Goal: Information Seeking & Learning: Learn about a topic

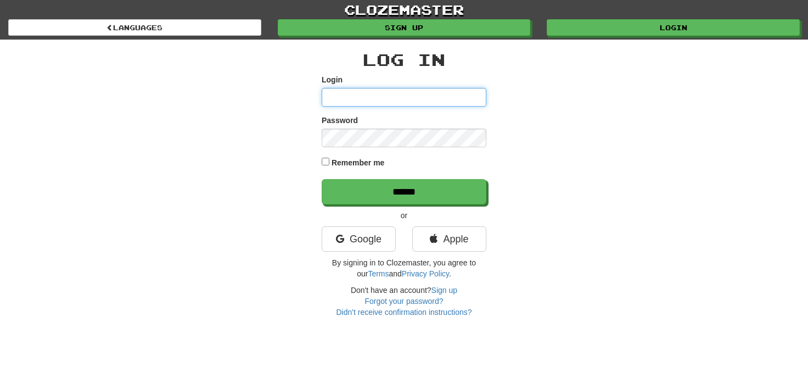
type input "**********"
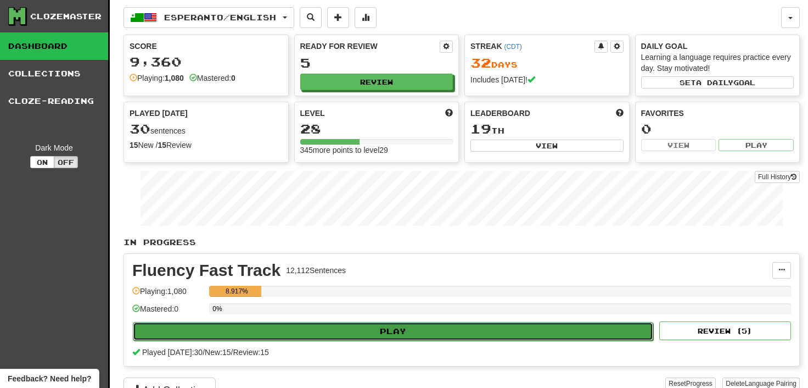
click at [325, 331] on button "Play" at bounding box center [393, 331] width 521 height 19
select select "**"
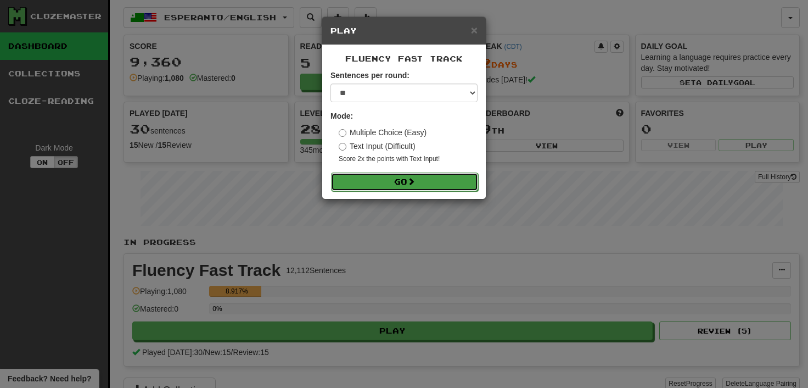
click at [390, 182] on button "Go" at bounding box center [404, 181] width 147 height 19
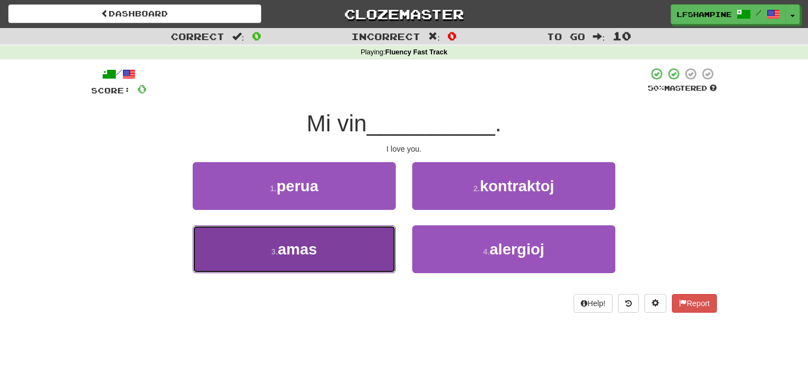
click at [299, 249] on span "amas" at bounding box center [298, 249] width 40 height 17
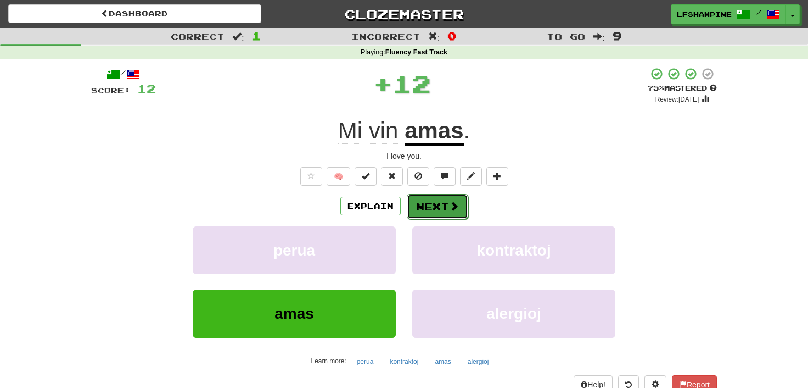
click at [431, 205] on button "Next" at bounding box center [438, 206] width 62 height 25
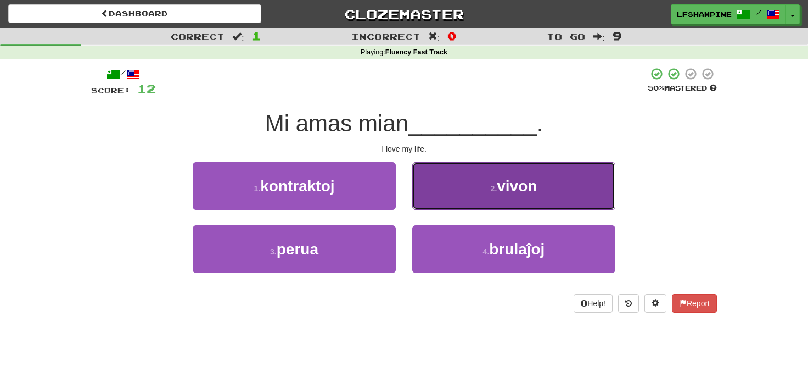
click at [514, 181] on span "vivon" at bounding box center [517, 185] width 40 height 17
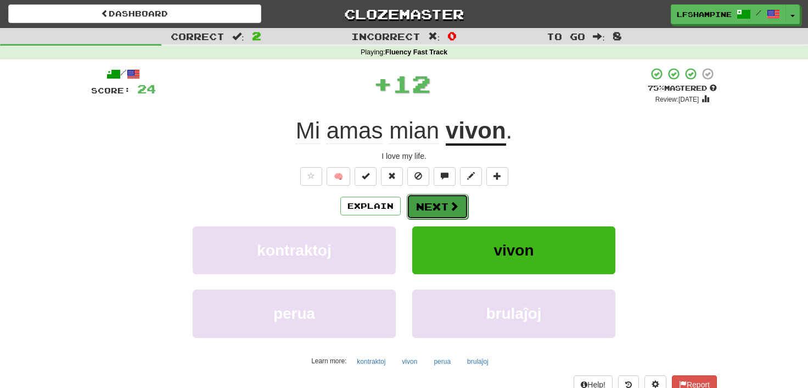
click at [427, 205] on button "Next" at bounding box center [438, 206] width 62 height 25
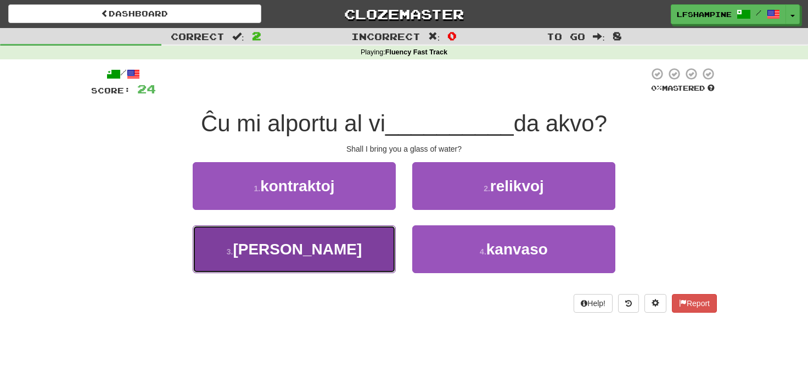
click at [318, 250] on span "glason" at bounding box center [297, 249] width 129 height 17
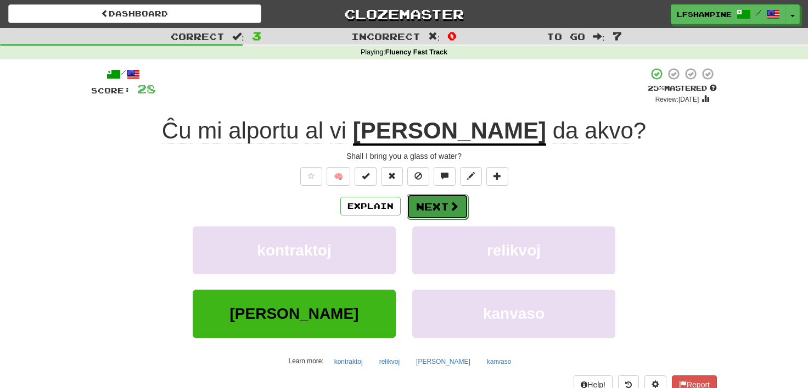
click at [433, 204] on button "Next" at bounding box center [438, 206] width 62 height 25
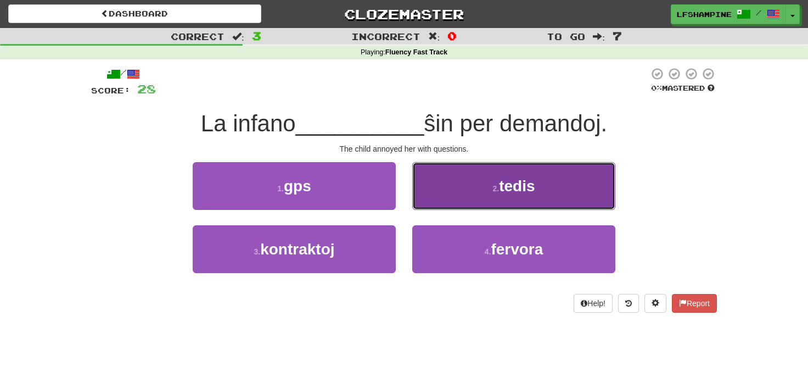
click at [512, 189] on span "tedis" at bounding box center [517, 185] width 36 height 17
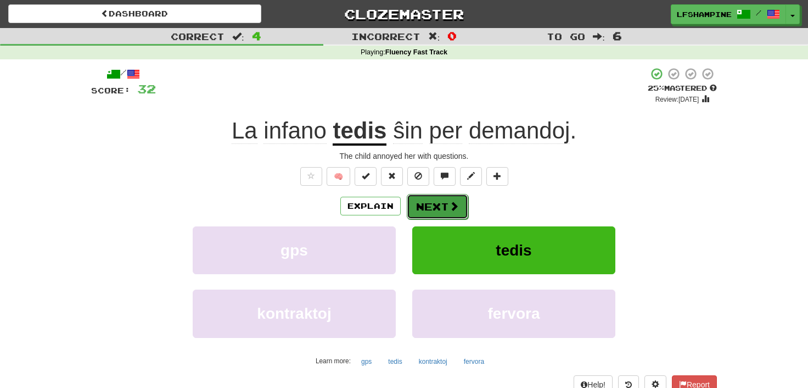
click at [435, 205] on button "Next" at bounding box center [438, 206] width 62 height 25
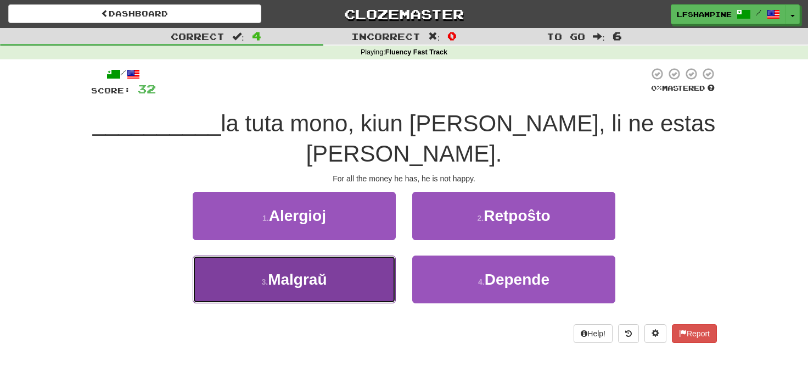
click at [308, 271] on span "Malgraŭ" at bounding box center [297, 279] width 59 height 17
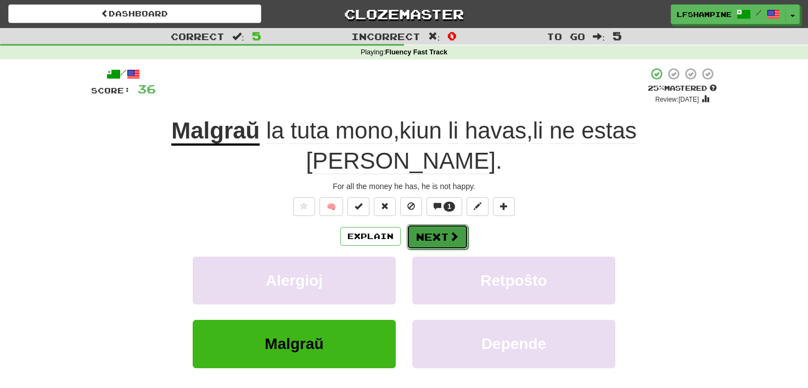
click at [421, 224] on button "Next" at bounding box center [438, 236] width 62 height 25
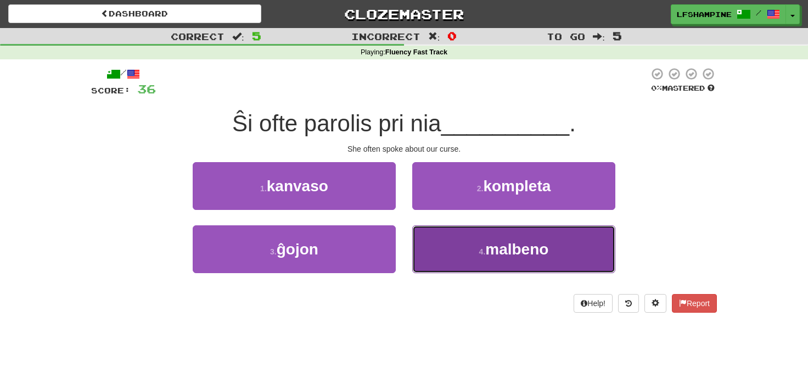
click at [519, 251] on span "malbeno" at bounding box center [516, 249] width 63 height 17
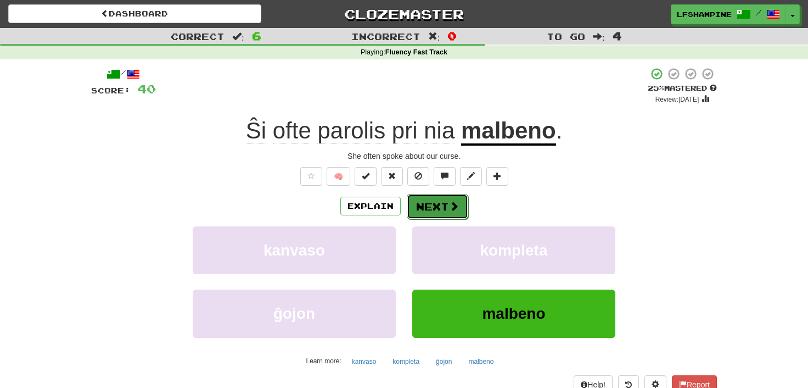
click at [434, 205] on button "Next" at bounding box center [438, 206] width 62 height 25
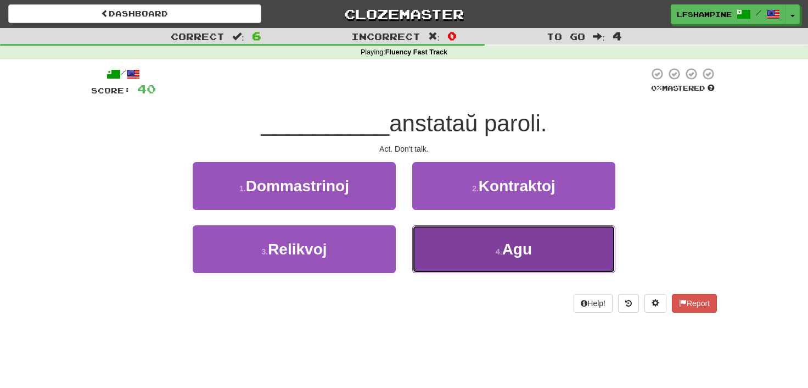
click at [511, 248] on span "Agu" at bounding box center [517, 249] width 30 height 17
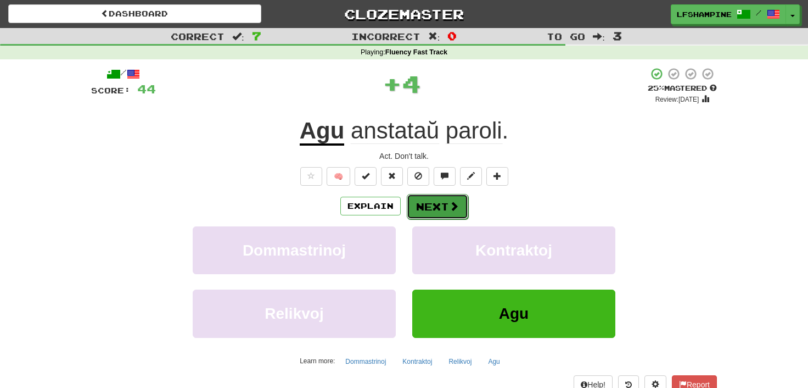
click at [436, 203] on button "Next" at bounding box center [438, 206] width 62 height 25
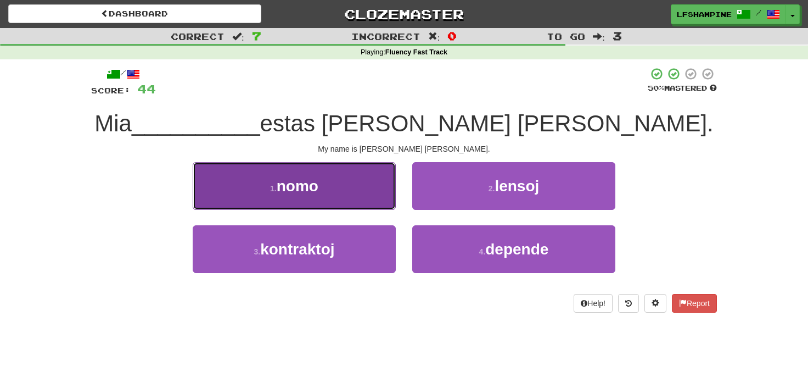
click at [314, 187] on span "nomo" at bounding box center [298, 185] width 42 height 17
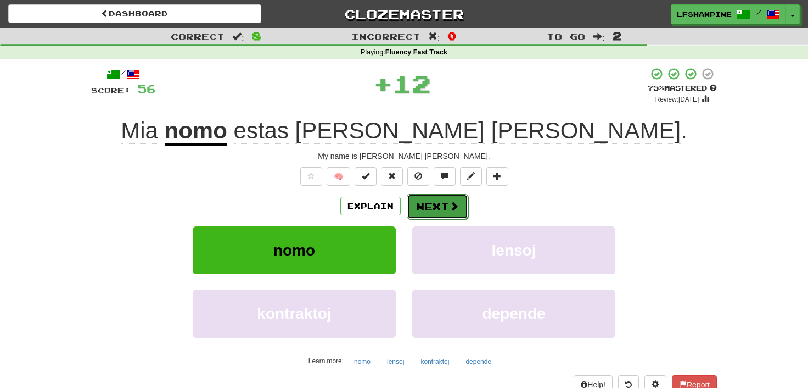
click at [437, 205] on button "Next" at bounding box center [438, 206] width 62 height 25
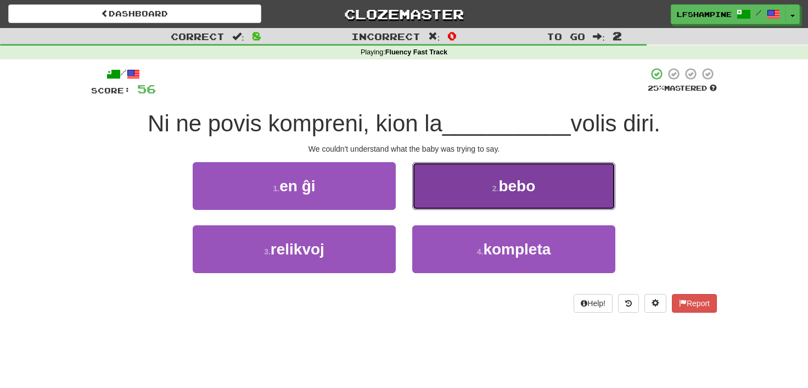
click at [496, 189] on small "2 ." at bounding box center [496, 188] width 7 height 9
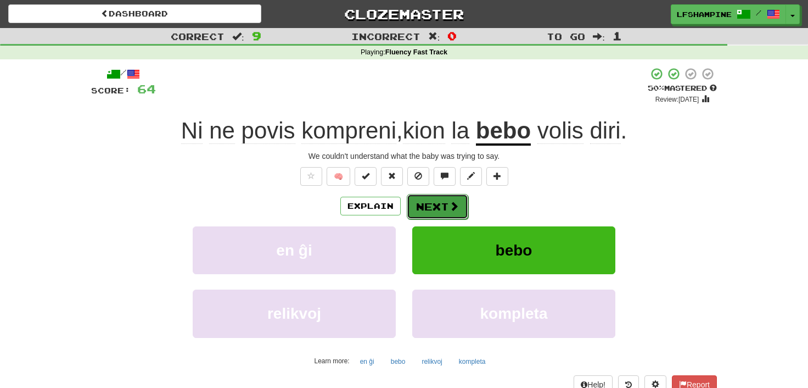
click at [425, 202] on button "Next" at bounding box center [438, 206] width 62 height 25
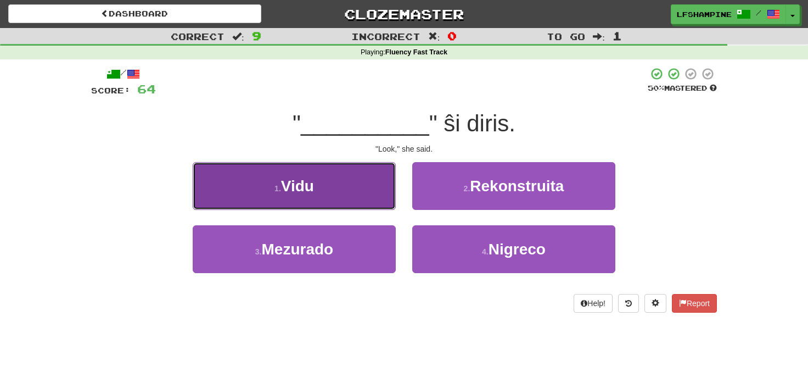
click at [320, 195] on button "1 . Vidu" at bounding box center [294, 186] width 203 height 48
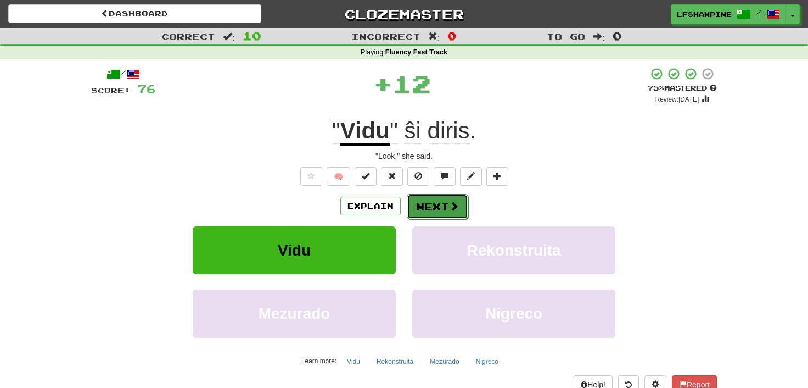
click at [434, 204] on button "Next" at bounding box center [438, 206] width 62 height 25
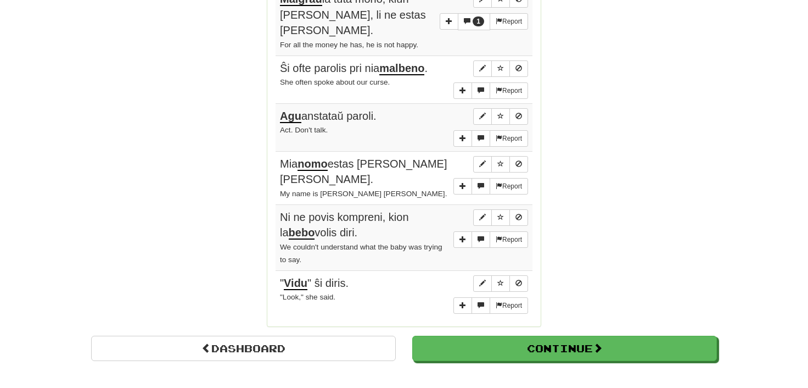
scroll to position [788, 0]
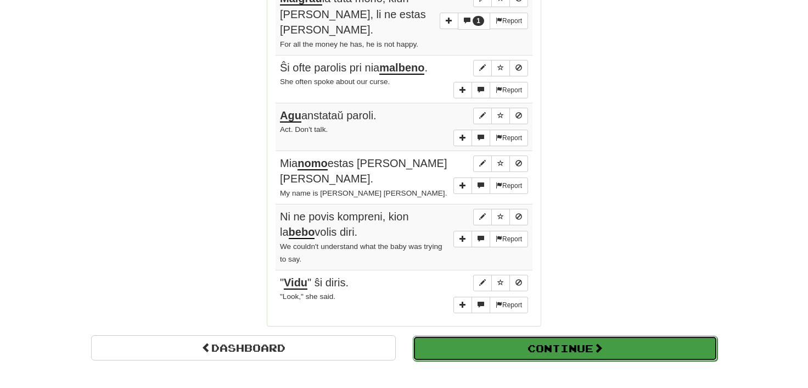
click at [538, 336] on button "Continue" at bounding box center [565, 348] width 305 height 25
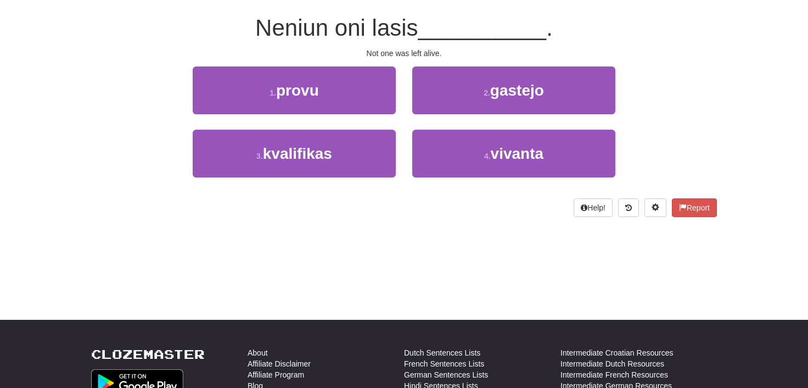
scroll to position [86, 0]
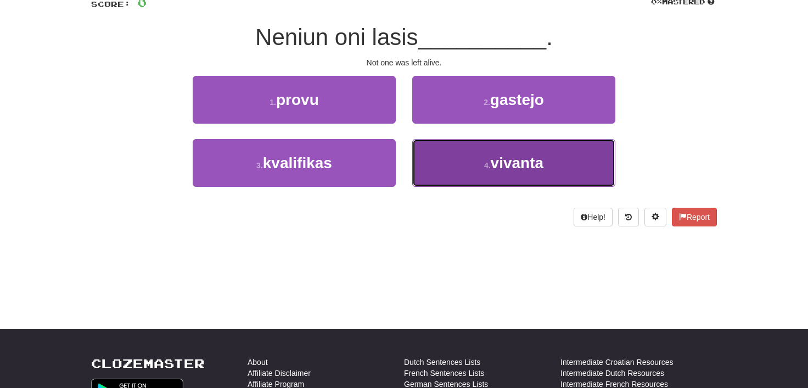
click at [524, 158] on span "vivanta" at bounding box center [517, 162] width 53 height 17
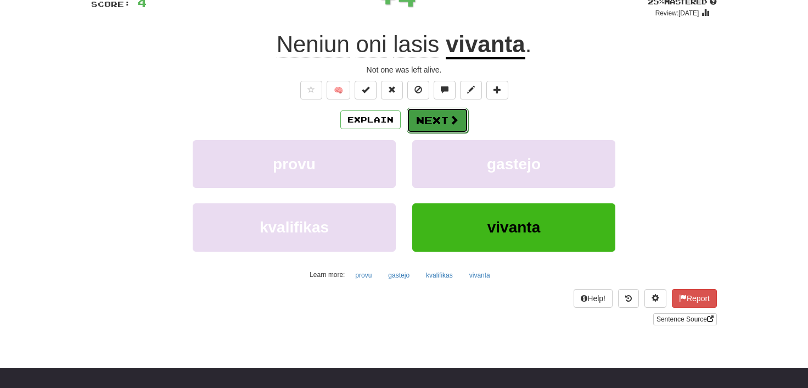
click at [431, 117] on button "Next" at bounding box center [438, 120] width 62 height 25
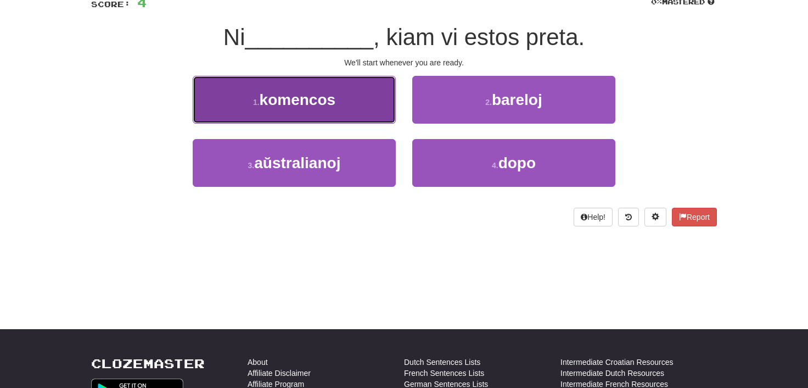
click at [294, 100] on span "komencos" at bounding box center [298, 99] width 76 height 17
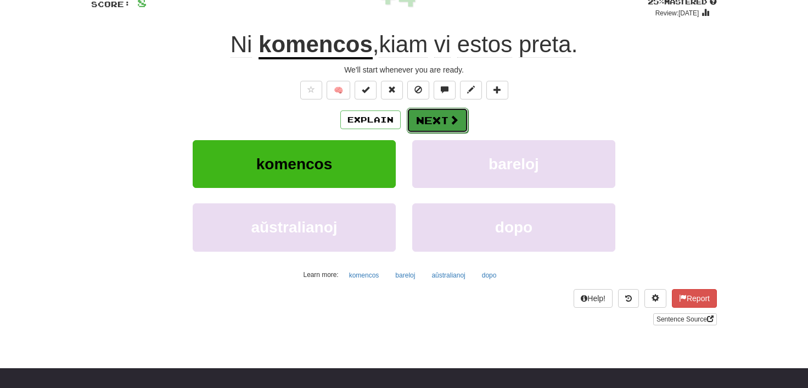
click at [427, 117] on button "Next" at bounding box center [438, 120] width 62 height 25
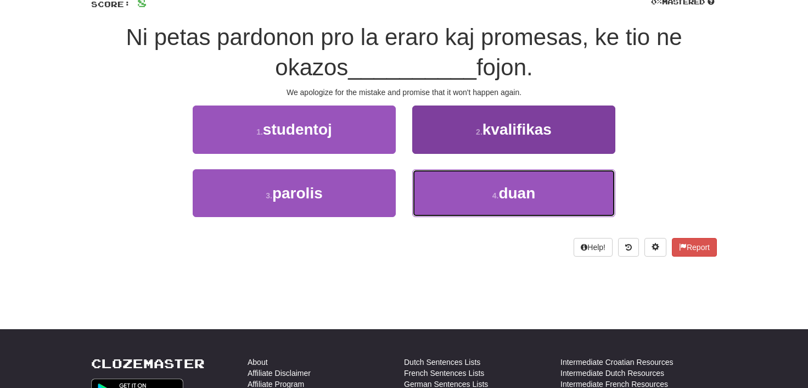
click at [520, 194] on span "duan" at bounding box center [517, 193] width 37 height 17
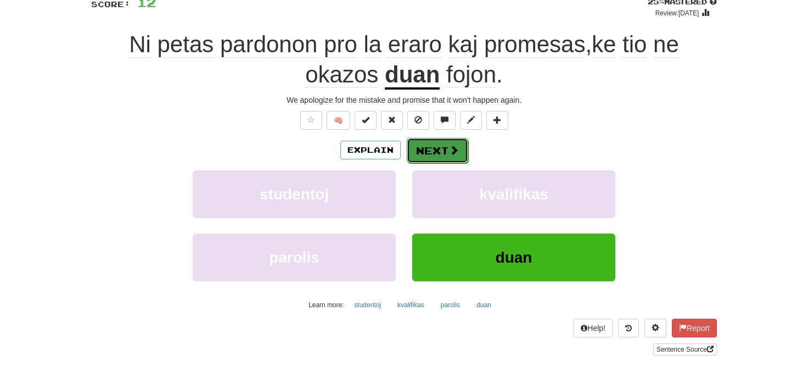
click at [429, 150] on button "Next" at bounding box center [438, 150] width 62 height 25
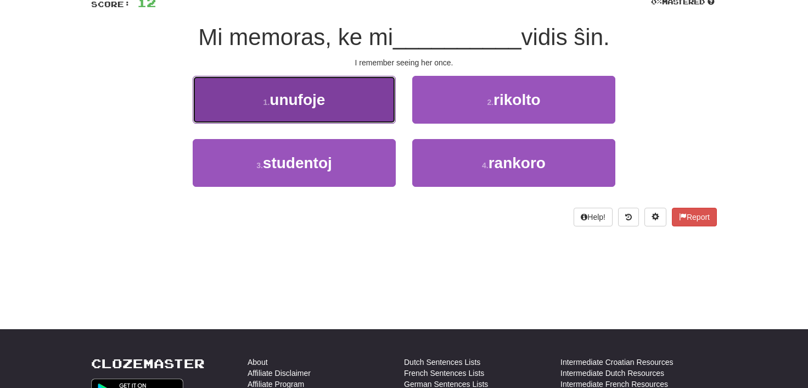
click at [299, 103] on span "unufoje" at bounding box center [297, 99] width 55 height 17
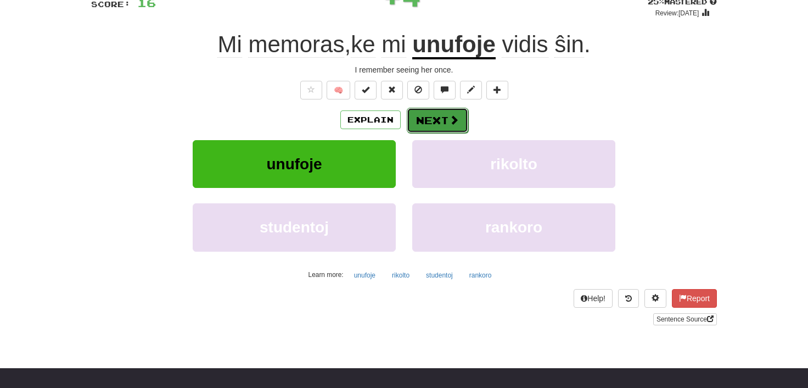
click at [433, 118] on button "Next" at bounding box center [438, 120] width 62 height 25
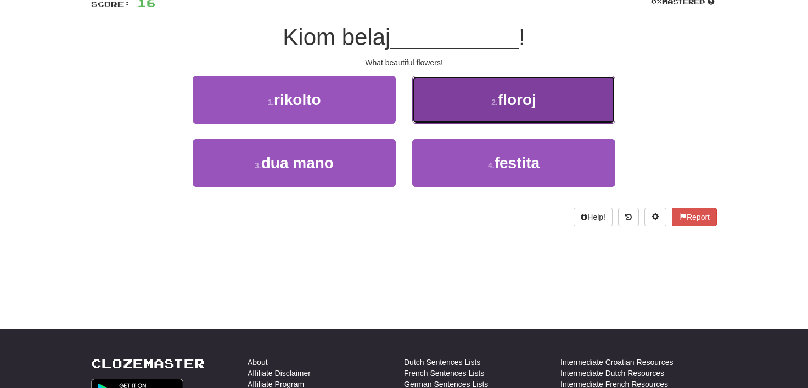
click at [484, 104] on button "2 . floroj" at bounding box center [513, 100] width 203 height 48
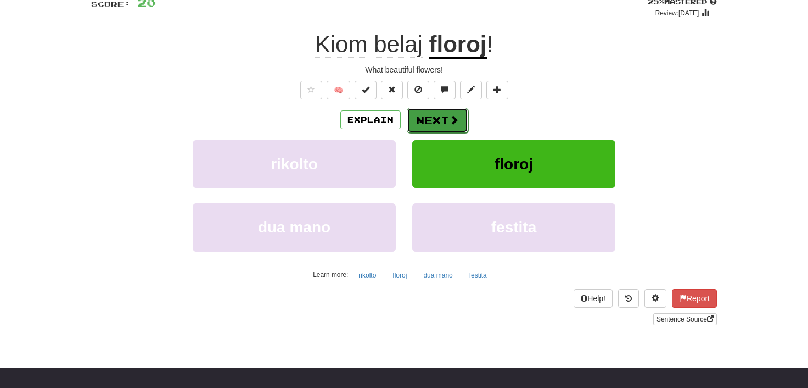
click at [436, 120] on button "Next" at bounding box center [438, 120] width 62 height 25
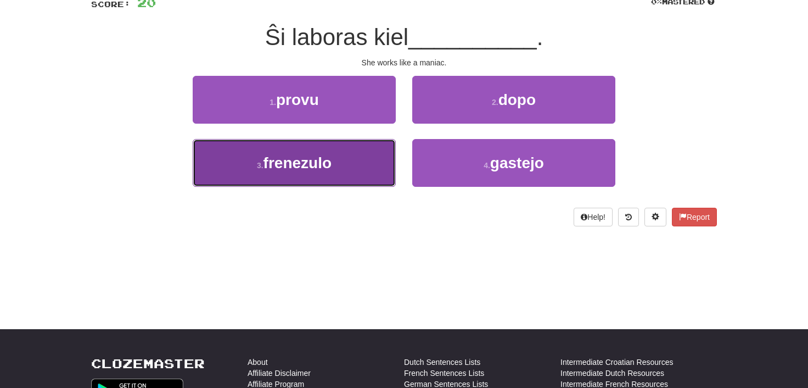
click at [301, 161] on span "frenezulo" at bounding box center [298, 162] width 68 height 17
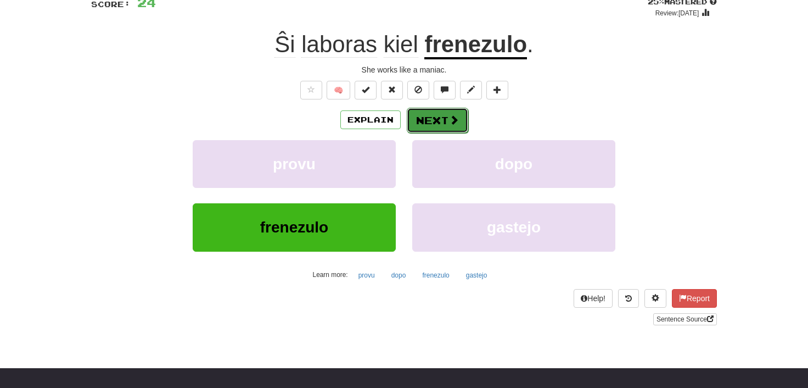
click at [431, 115] on button "Next" at bounding box center [438, 120] width 62 height 25
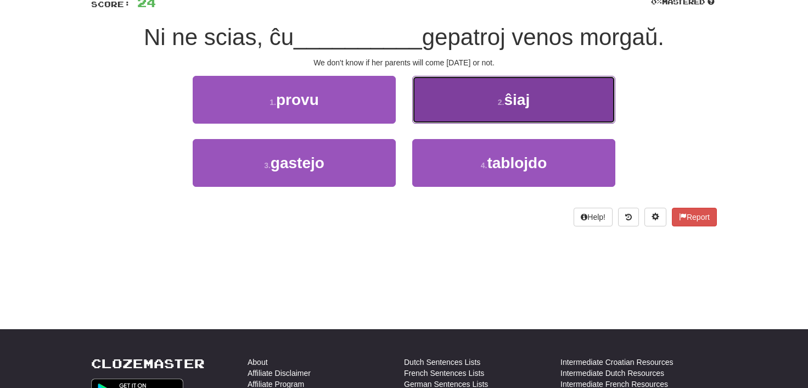
click at [517, 102] on span "ŝiaj" at bounding box center [517, 99] width 26 height 17
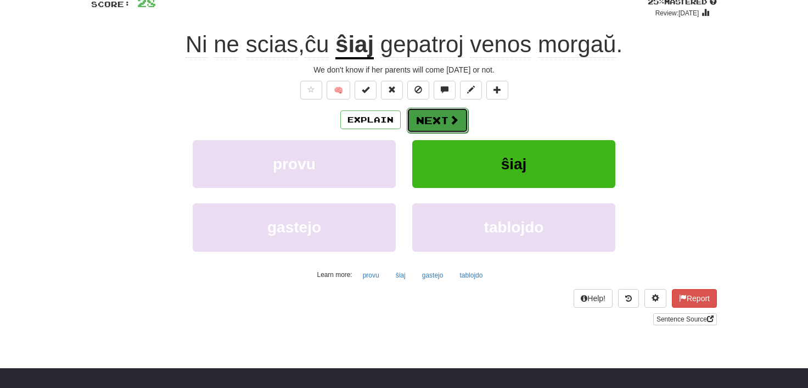
click at [427, 122] on button "Next" at bounding box center [438, 120] width 62 height 25
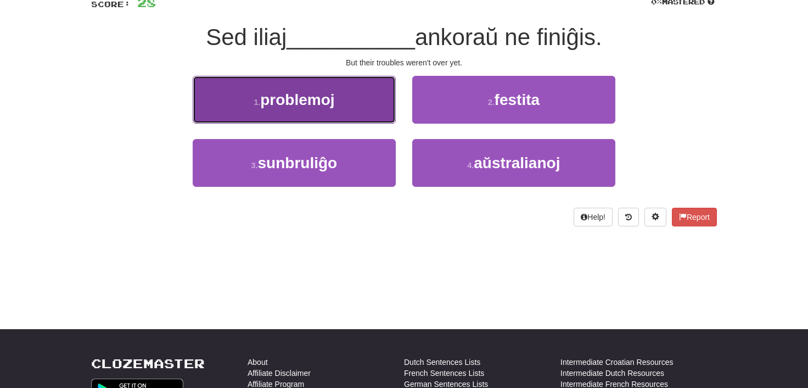
click at [295, 104] on span "problemoj" at bounding box center [297, 99] width 74 height 17
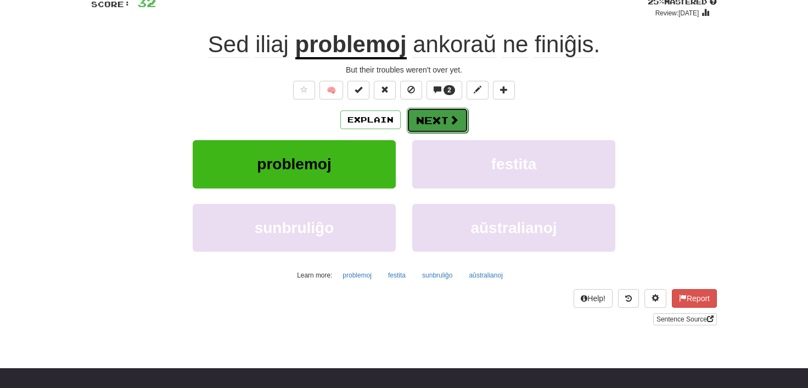
click at [429, 118] on button "Next" at bounding box center [438, 120] width 62 height 25
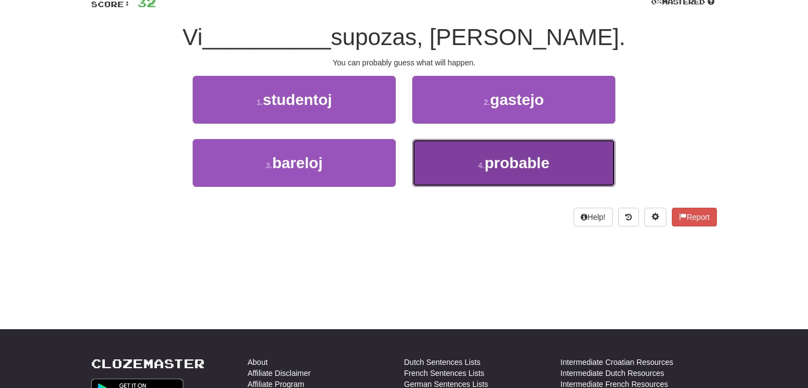
click at [512, 166] on span "probable" at bounding box center [517, 162] width 65 height 17
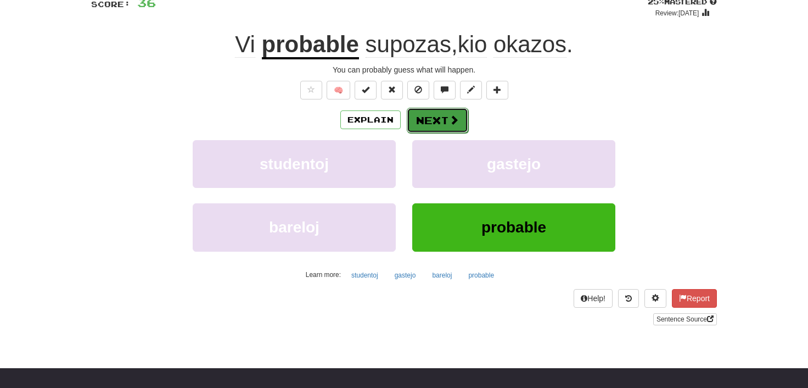
click at [438, 120] on button "Next" at bounding box center [438, 120] width 62 height 25
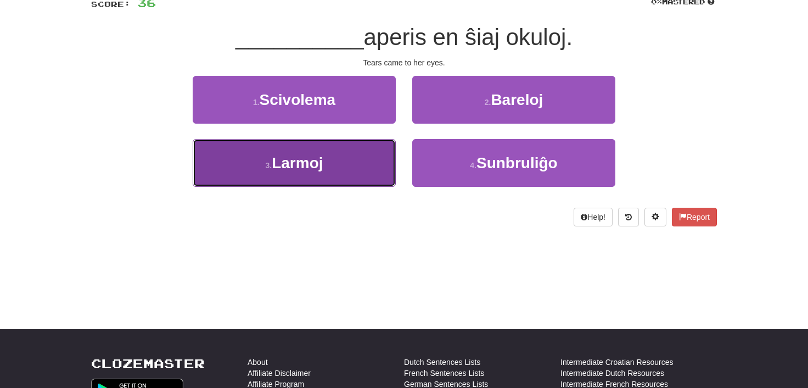
click at [300, 167] on span "Larmoj" at bounding box center [297, 162] width 51 height 17
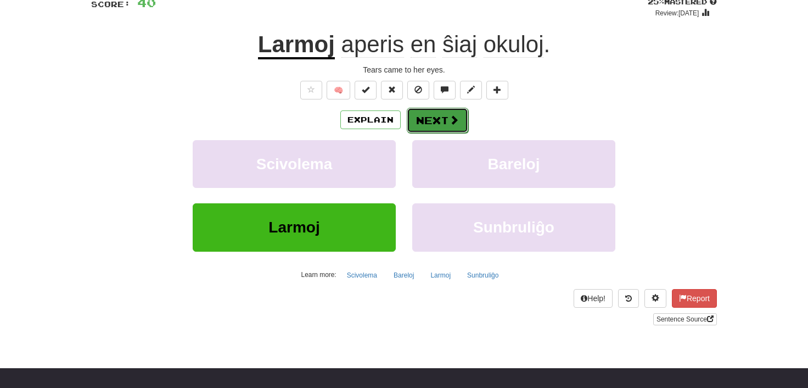
click at [421, 119] on button "Next" at bounding box center [438, 120] width 62 height 25
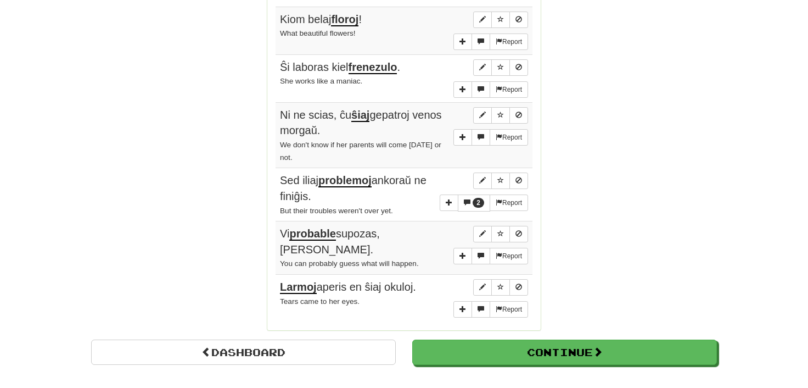
scroll to position [862, 0]
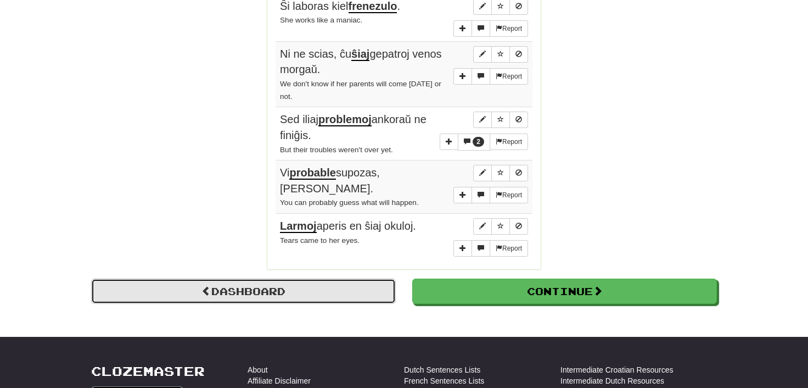
click at [256, 284] on link "Dashboard" at bounding box center [243, 290] width 305 height 25
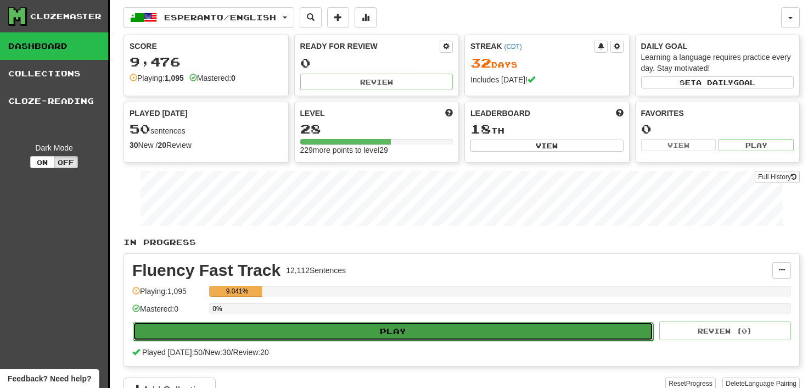
click at [281, 328] on button "Play" at bounding box center [393, 331] width 521 height 19
select select "**"
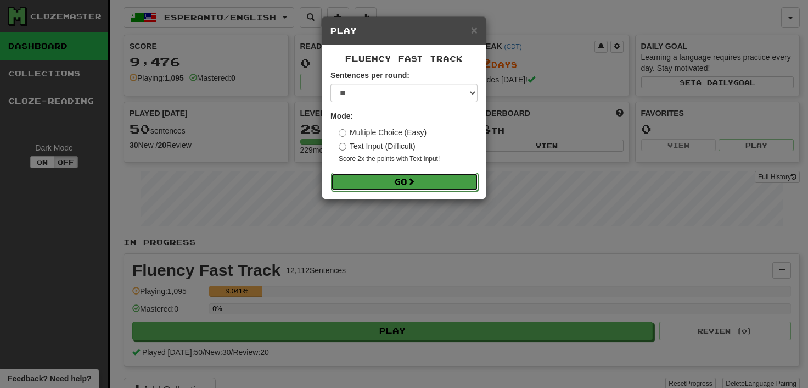
click at [411, 181] on span at bounding box center [411, 181] width 8 height 8
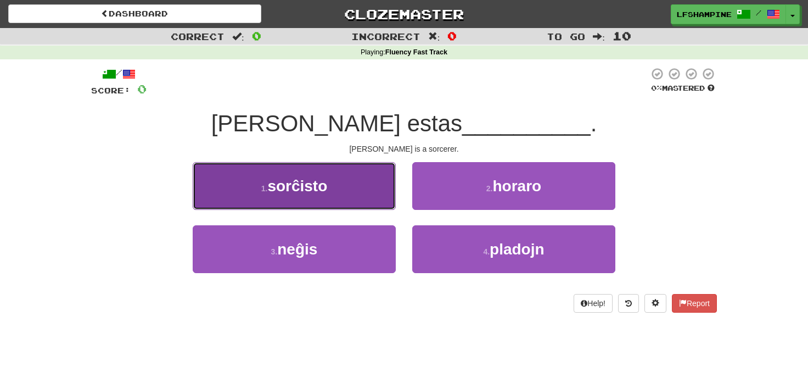
click at [299, 180] on span "sorĉisto" at bounding box center [297, 185] width 60 height 17
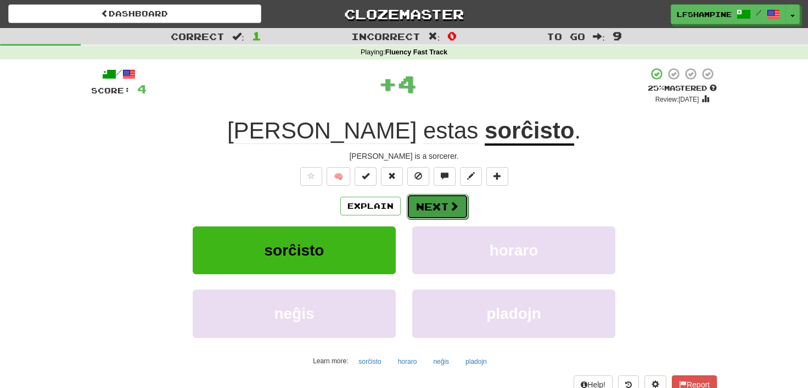
click at [434, 204] on button "Next" at bounding box center [438, 206] width 62 height 25
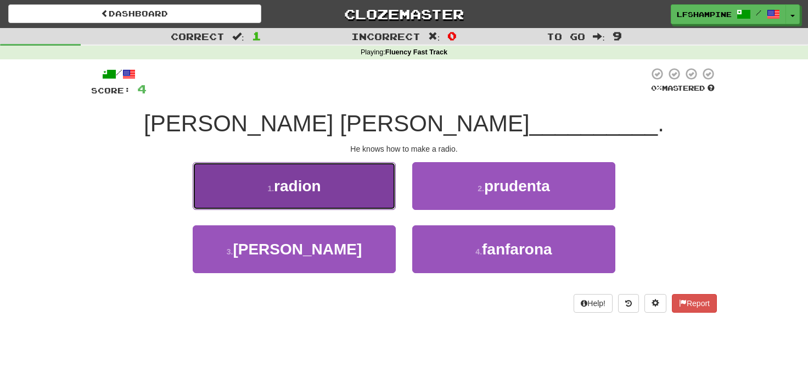
click at [296, 187] on span "radion" at bounding box center [297, 185] width 47 height 17
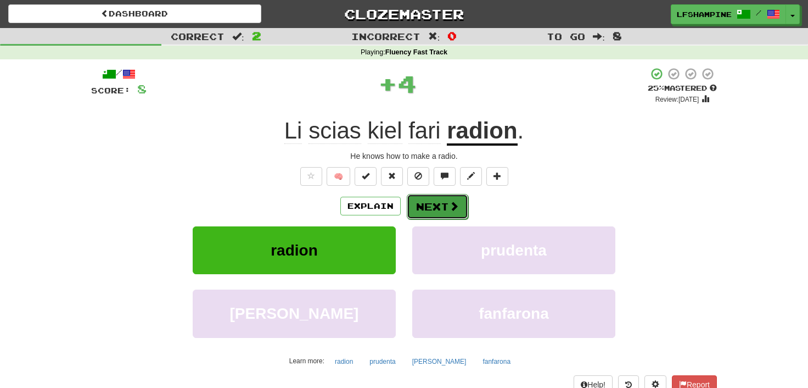
click at [436, 206] on button "Next" at bounding box center [438, 206] width 62 height 25
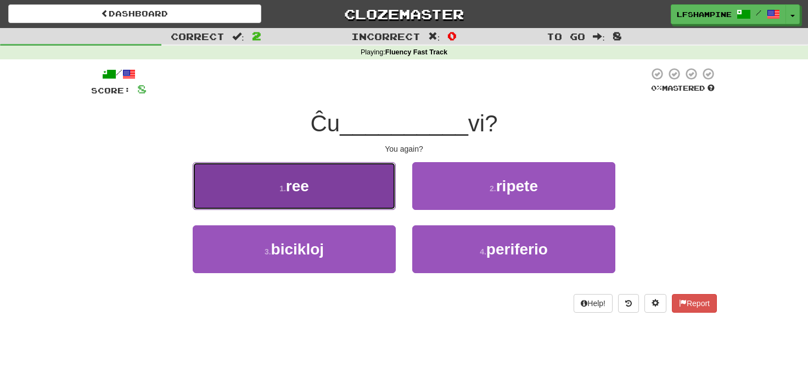
click at [301, 192] on span "ree" at bounding box center [297, 185] width 23 height 17
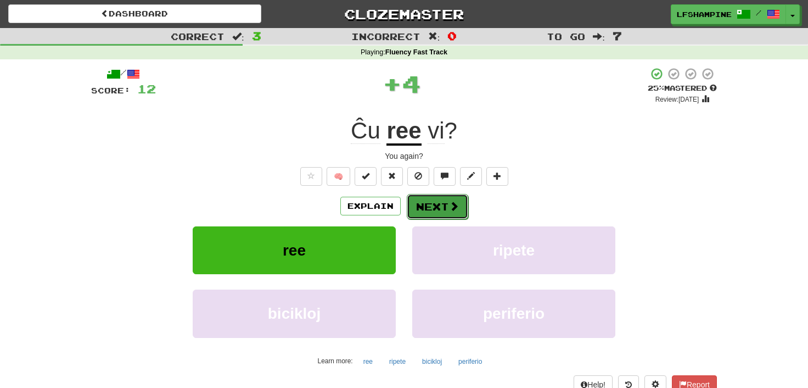
click at [437, 203] on button "Next" at bounding box center [438, 206] width 62 height 25
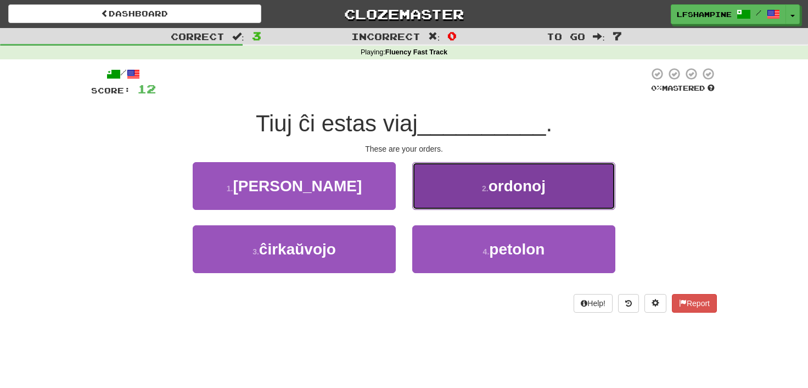
click at [503, 192] on span "ordonoj" at bounding box center [517, 185] width 57 height 17
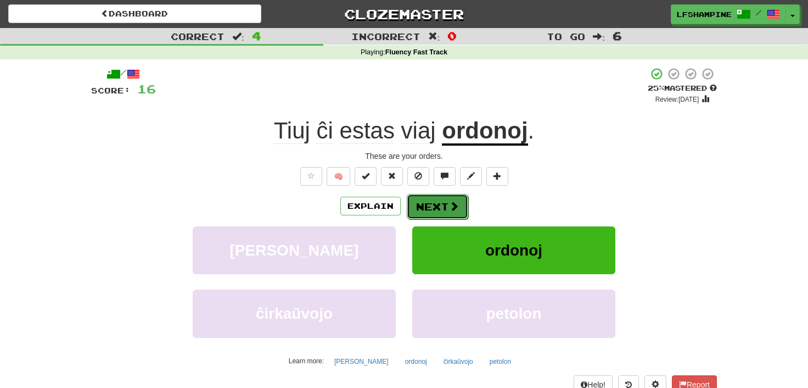
click at [436, 202] on button "Next" at bounding box center [438, 206] width 62 height 25
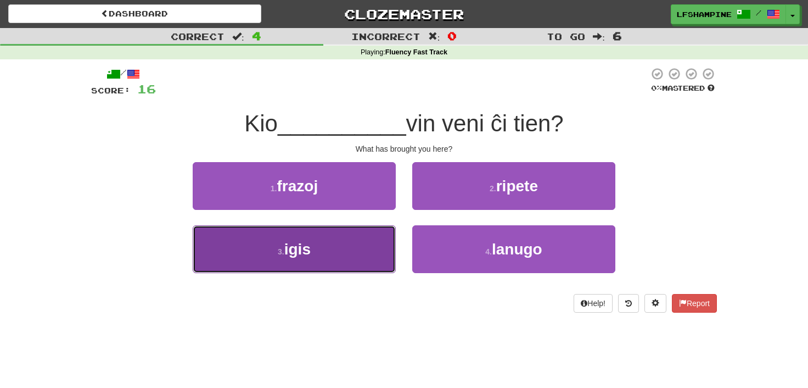
click at [298, 248] on span "igis" at bounding box center [297, 249] width 26 height 17
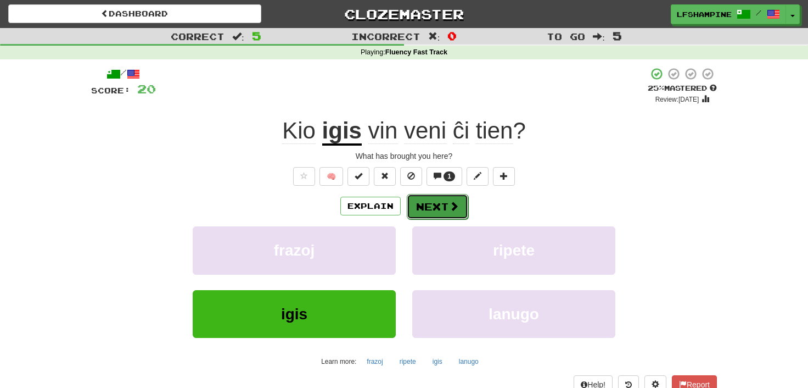
click at [425, 206] on button "Next" at bounding box center [438, 206] width 62 height 25
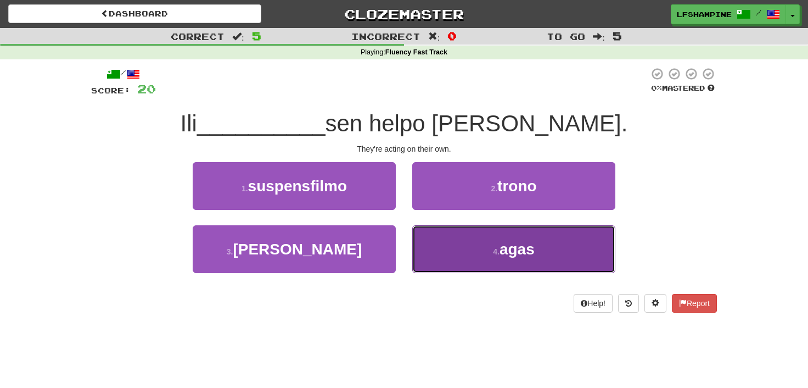
click at [522, 248] on span "agas" at bounding box center [517, 249] width 35 height 17
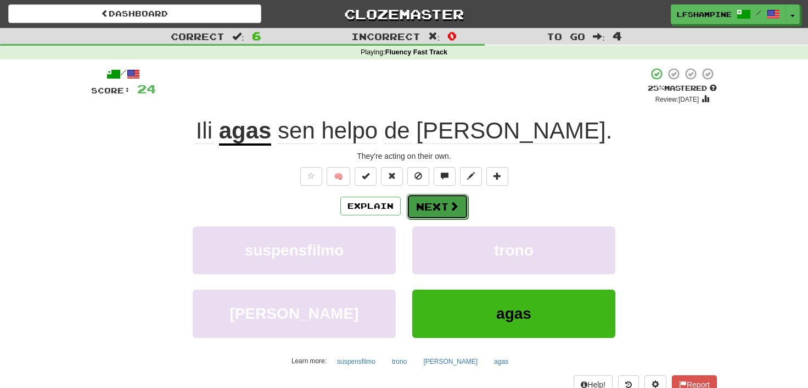
click at [439, 205] on button "Next" at bounding box center [438, 206] width 62 height 25
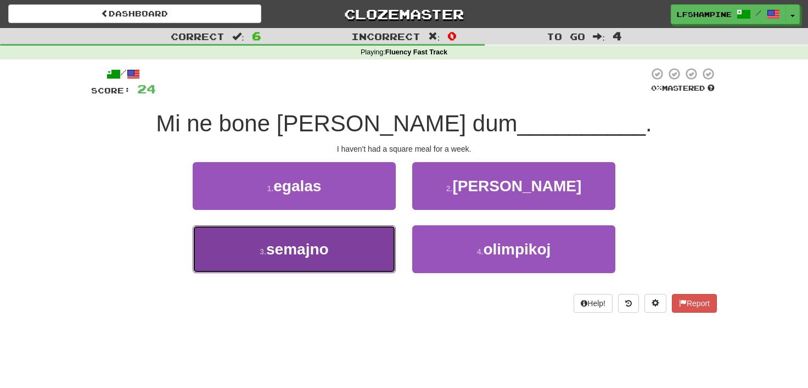
click at [325, 251] on span "semajno" at bounding box center [297, 249] width 63 height 17
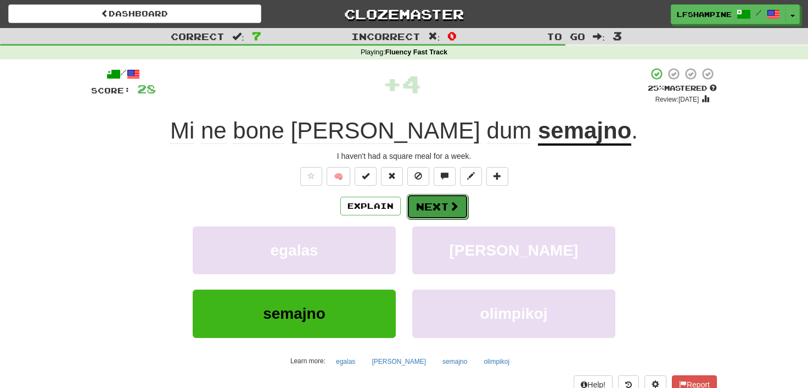
click at [438, 204] on button "Next" at bounding box center [438, 206] width 62 height 25
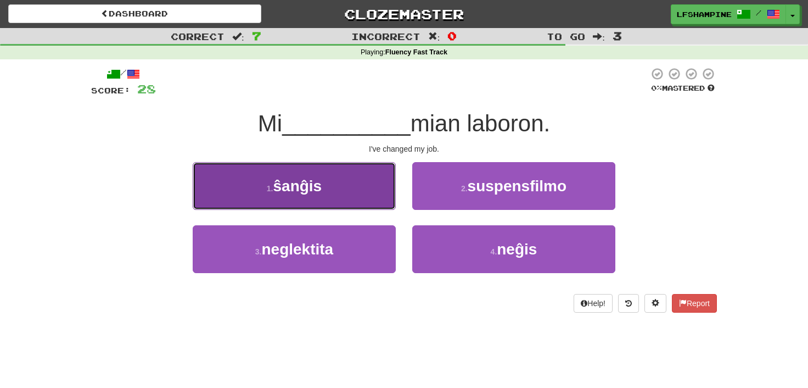
click at [300, 194] on span "ŝanĝis" at bounding box center [297, 185] width 49 height 17
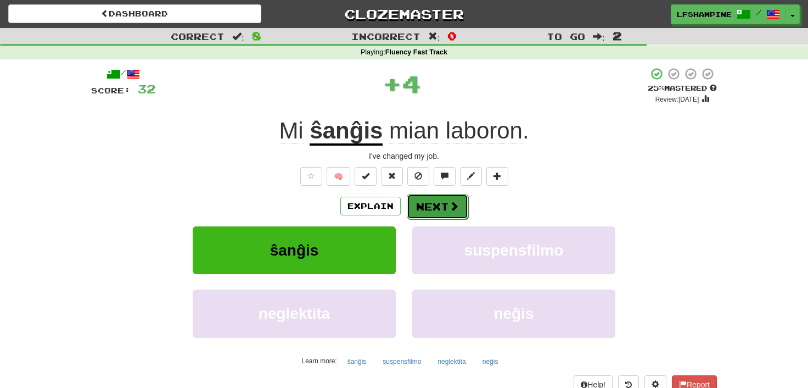
click at [439, 208] on button "Next" at bounding box center [438, 206] width 62 height 25
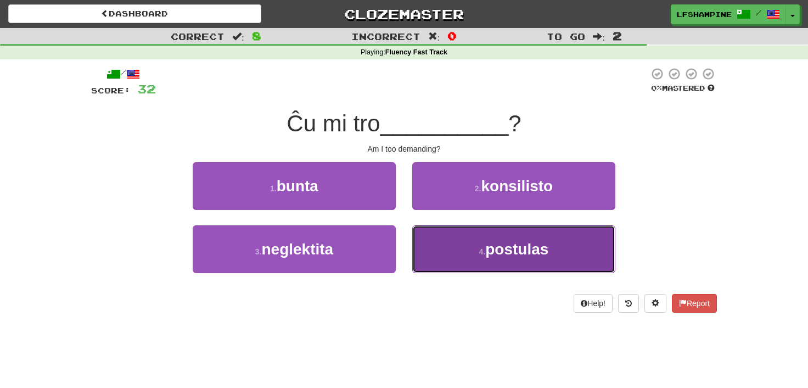
click at [496, 251] on span "postulas" at bounding box center [516, 249] width 63 height 17
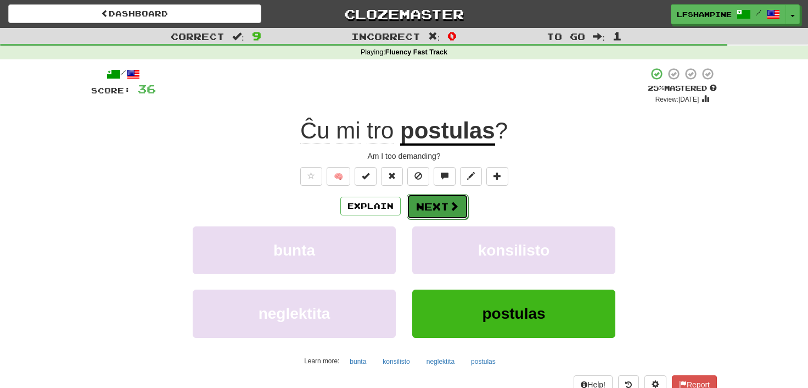
click at [441, 208] on button "Next" at bounding box center [438, 206] width 62 height 25
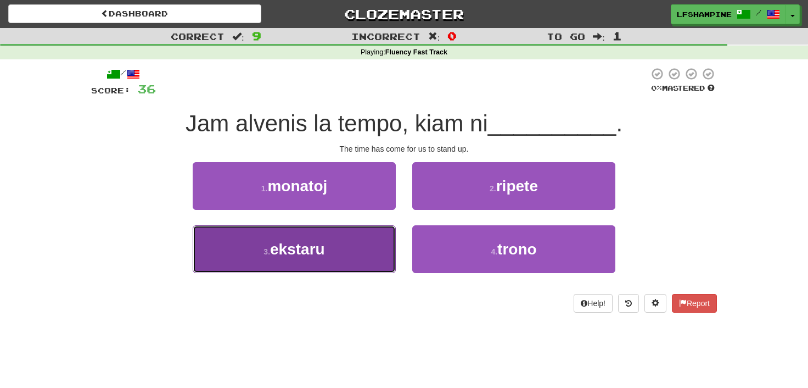
click at [309, 245] on span "ekstaru" at bounding box center [297, 249] width 55 height 17
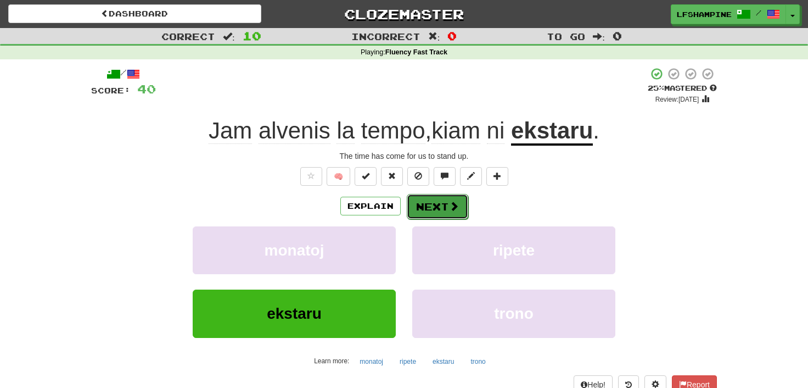
click at [426, 207] on button "Next" at bounding box center [438, 206] width 62 height 25
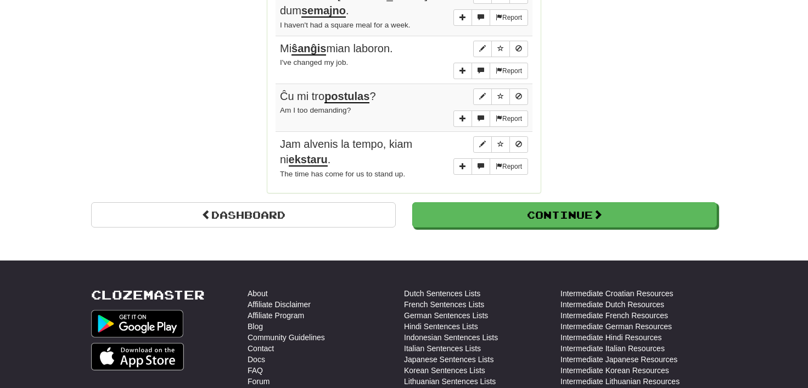
scroll to position [909, 0]
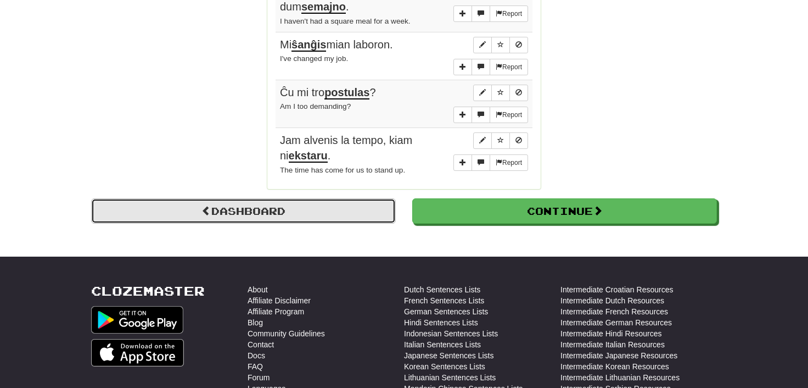
click at [255, 198] on link "Dashboard" at bounding box center [243, 210] width 305 height 25
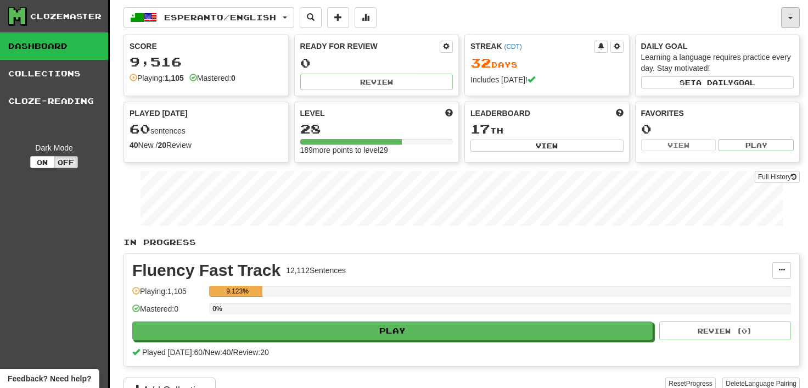
click at [793, 15] on button "button" at bounding box center [790, 17] width 19 height 21
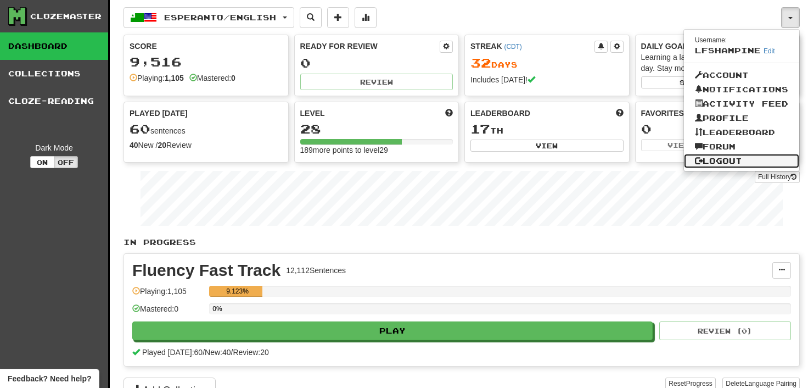
click at [733, 158] on link "Logout" at bounding box center [741, 161] width 115 height 14
